Goal: Transaction & Acquisition: Obtain resource

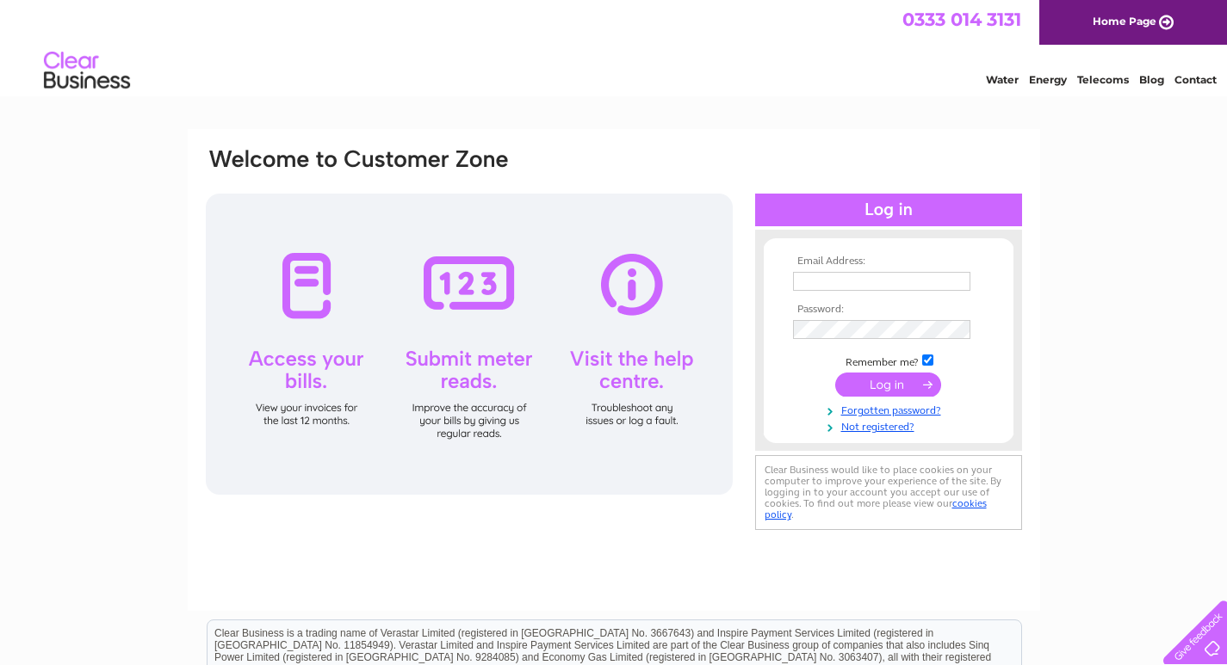
type input "[EMAIL_ADDRESS][DOMAIN_NAME]"
click at [885, 368] on td "Remember me?" at bounding box center [889, 360] width 200 height 17
click at [886, 375] on input "submit" at bounding box center [888, 385] width 106 height 24
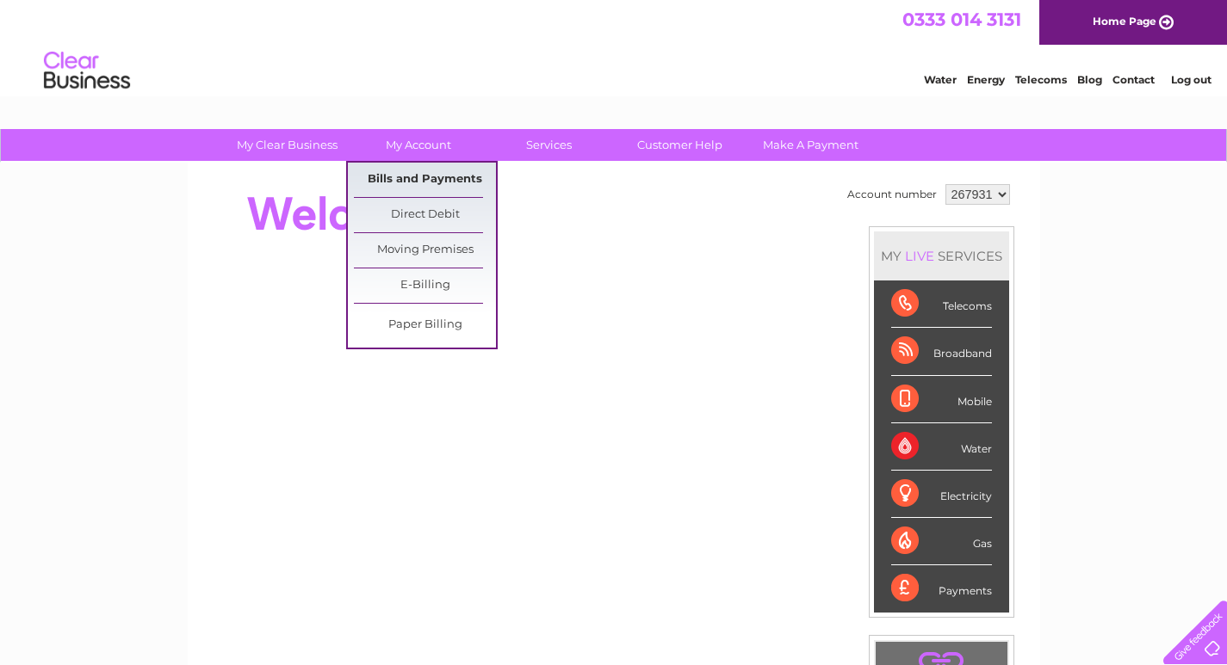
click at [422, 176] on link "Bills and Payments" at bounding box center [425, 180] width 142 height 34
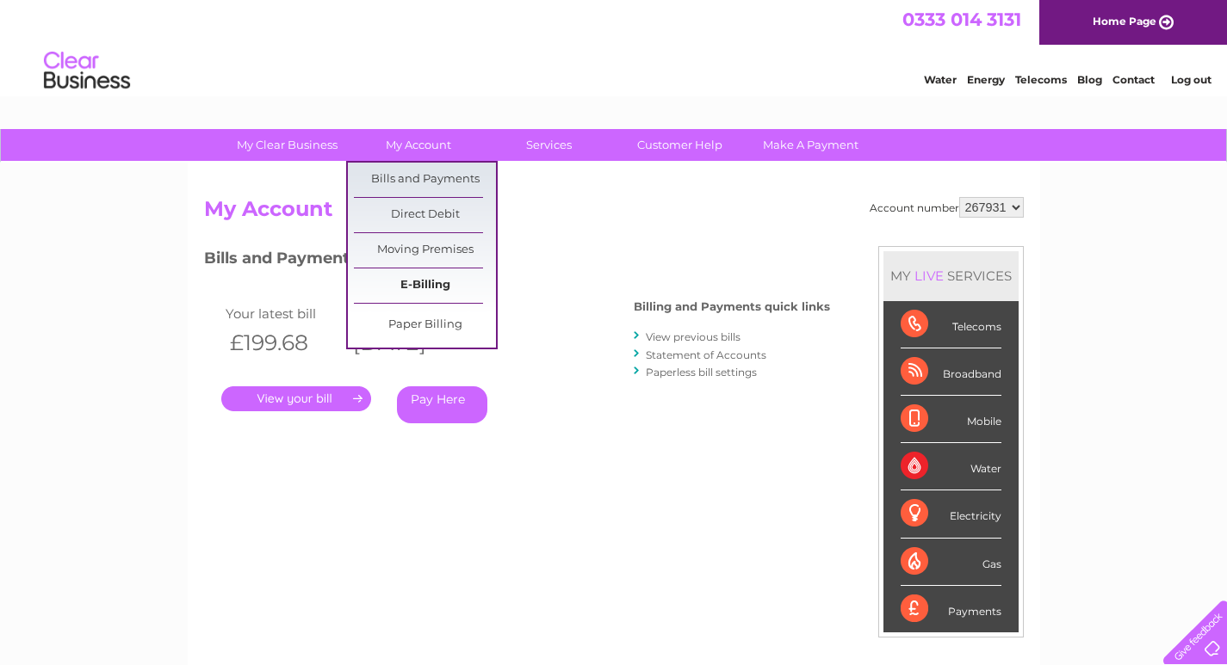
click at [442, 288] on link "E-Billing" at bounding box center [425, 286] width 142 height 34
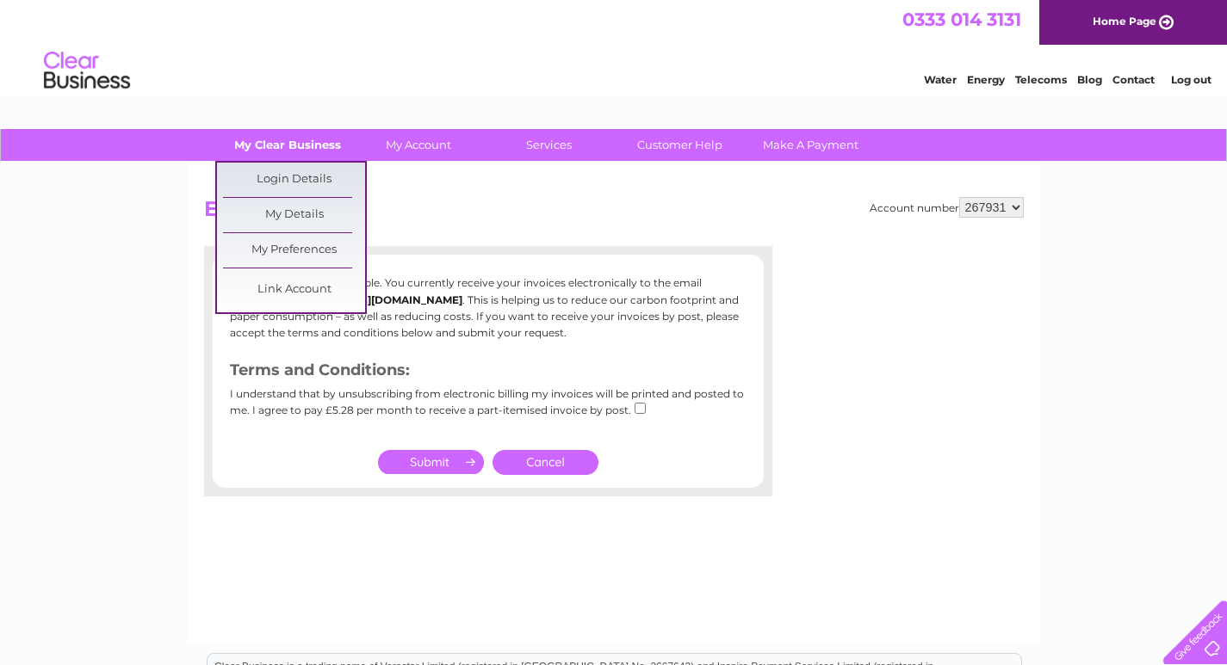
click at [311, 143] on link "My Clear Business" at bounding box center [287, 145] width 142 height 32
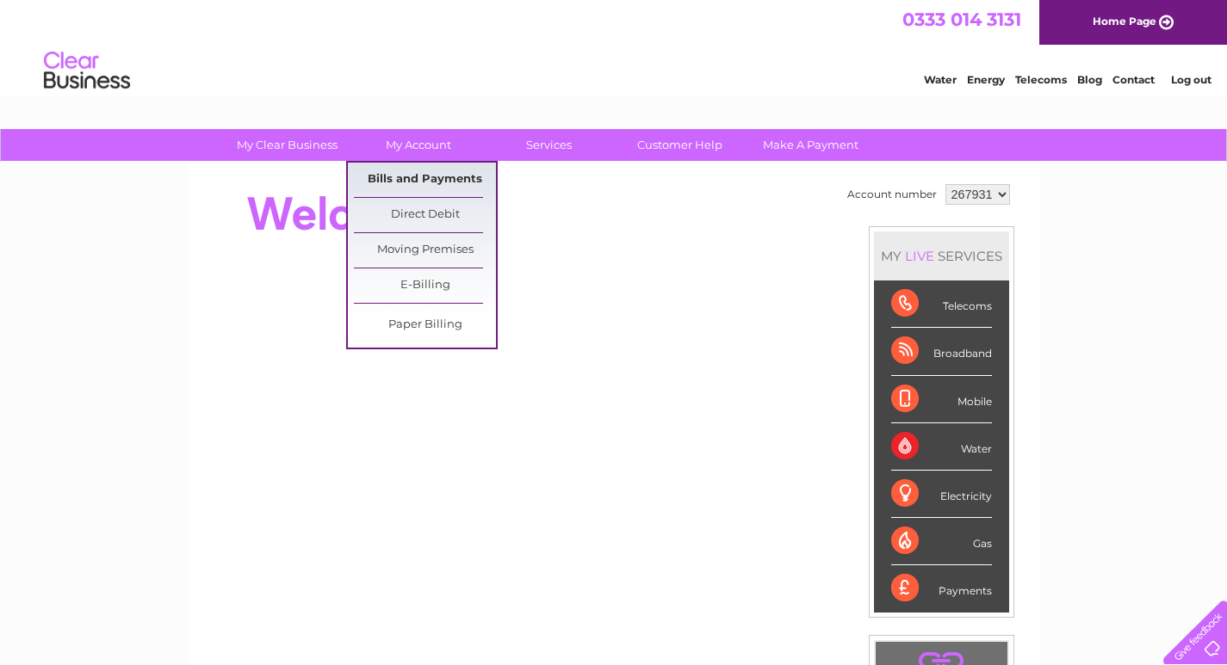
click at [418, 178] on link "Bills and Payments" at bounding box center [425, 180] width 142 height 34
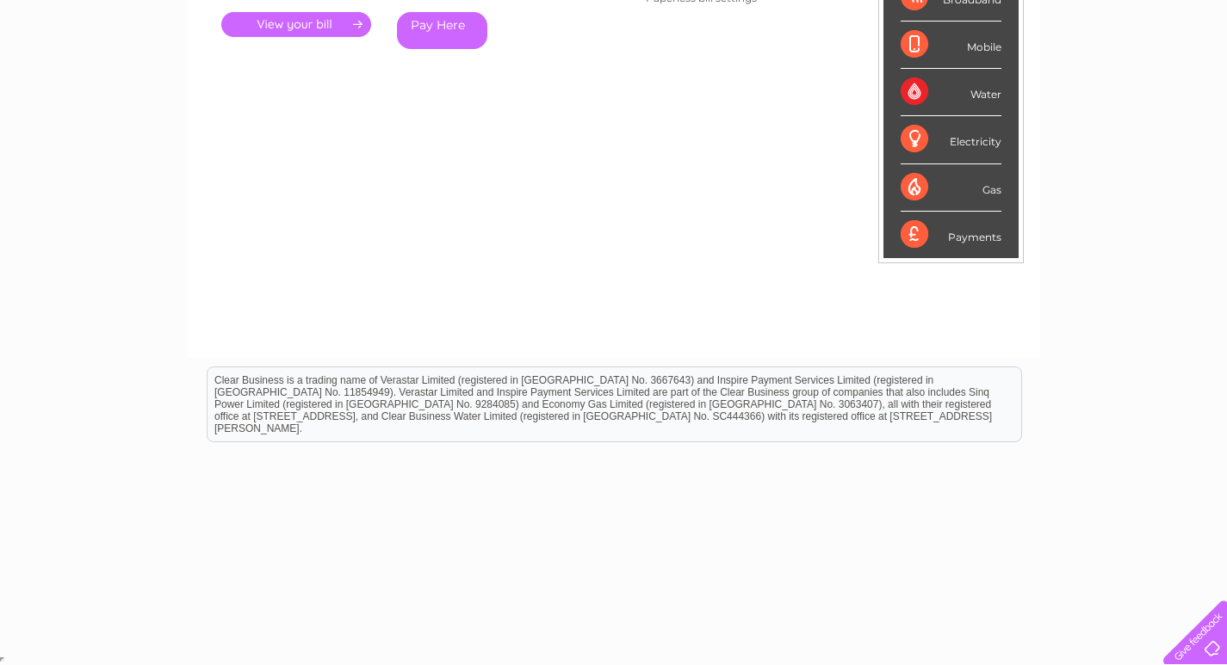
scroll to position [116, 0]
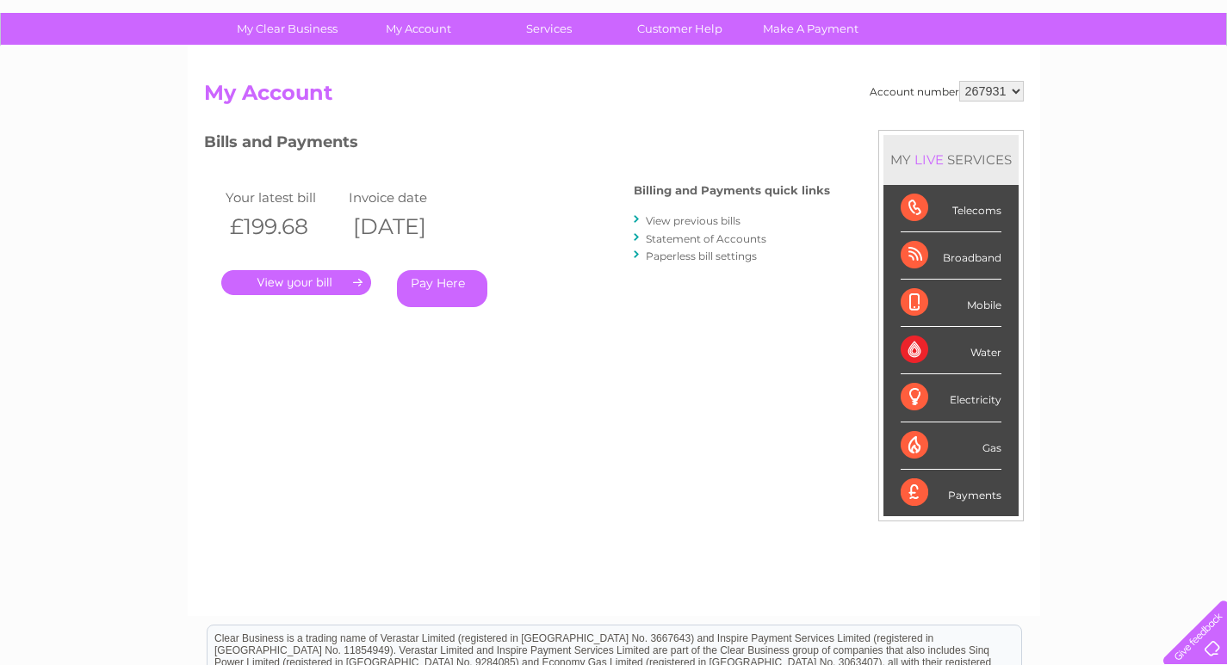
click at [687, 219] on link "View previous bills" at bounding box center [693, 220] width 95 height 13
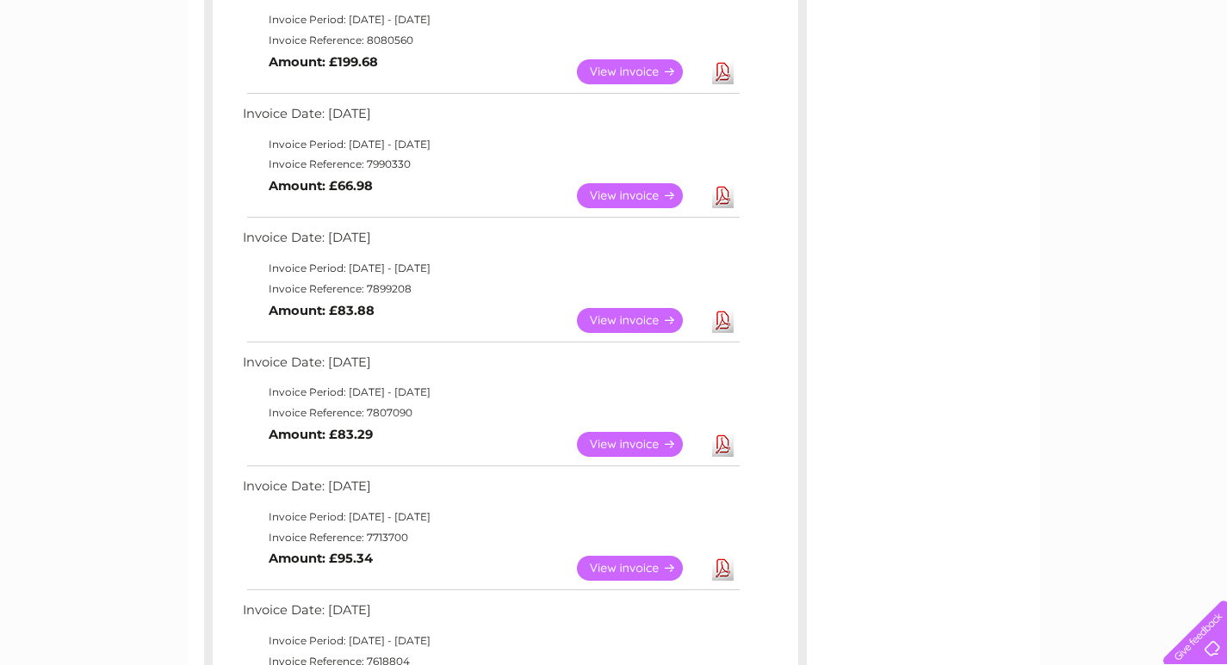
scroll to position [172, 0]
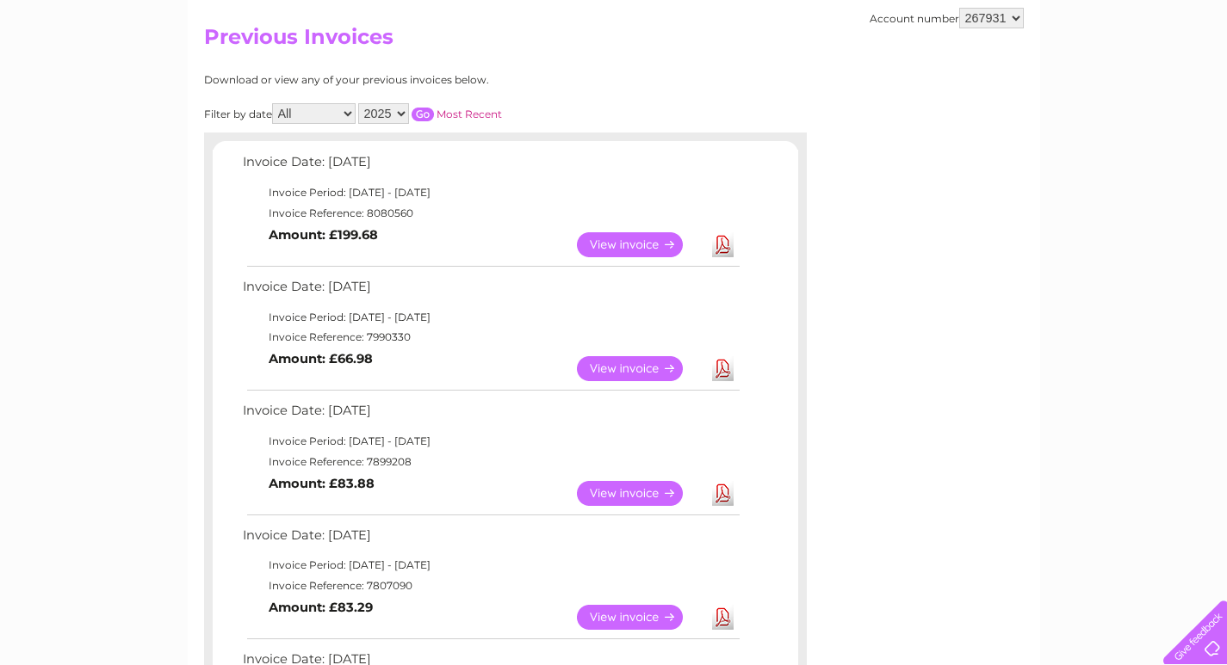
click at [723, 251] on link "Download" at bounding box center [723, 244] width 22 height 25
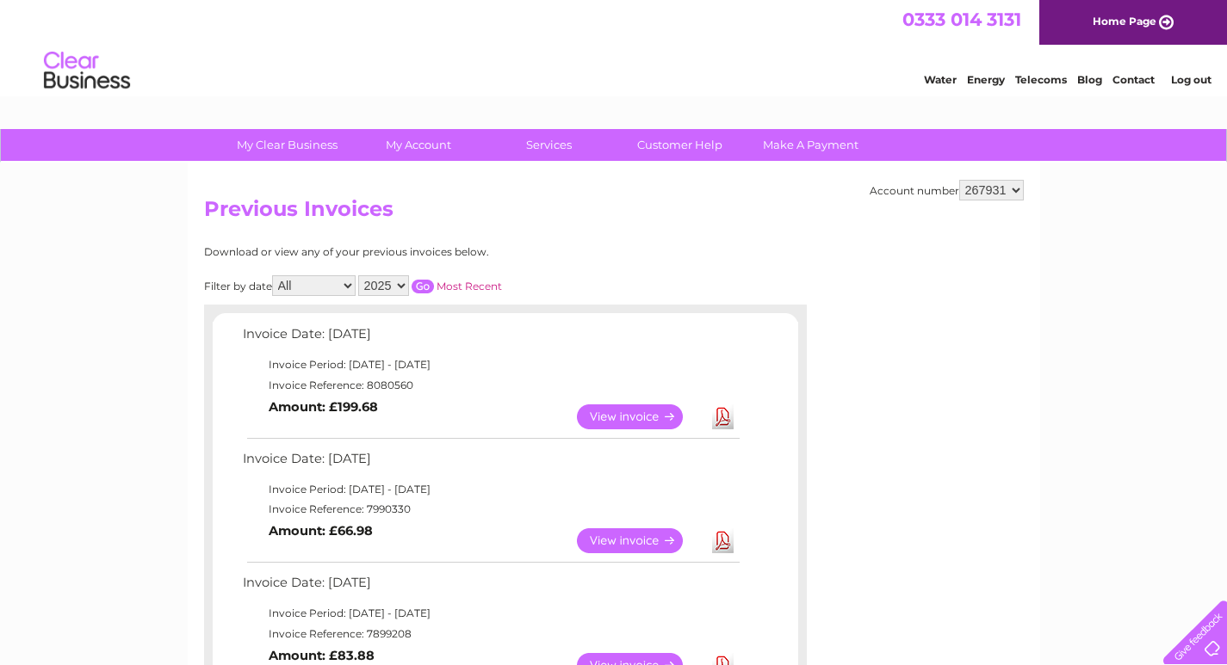
click at [1179, 82] on link "Log out" at bounding box center [1191, 79] width 40 height 13
